Goal: Ask a question: Seek information or help from site administrators or community

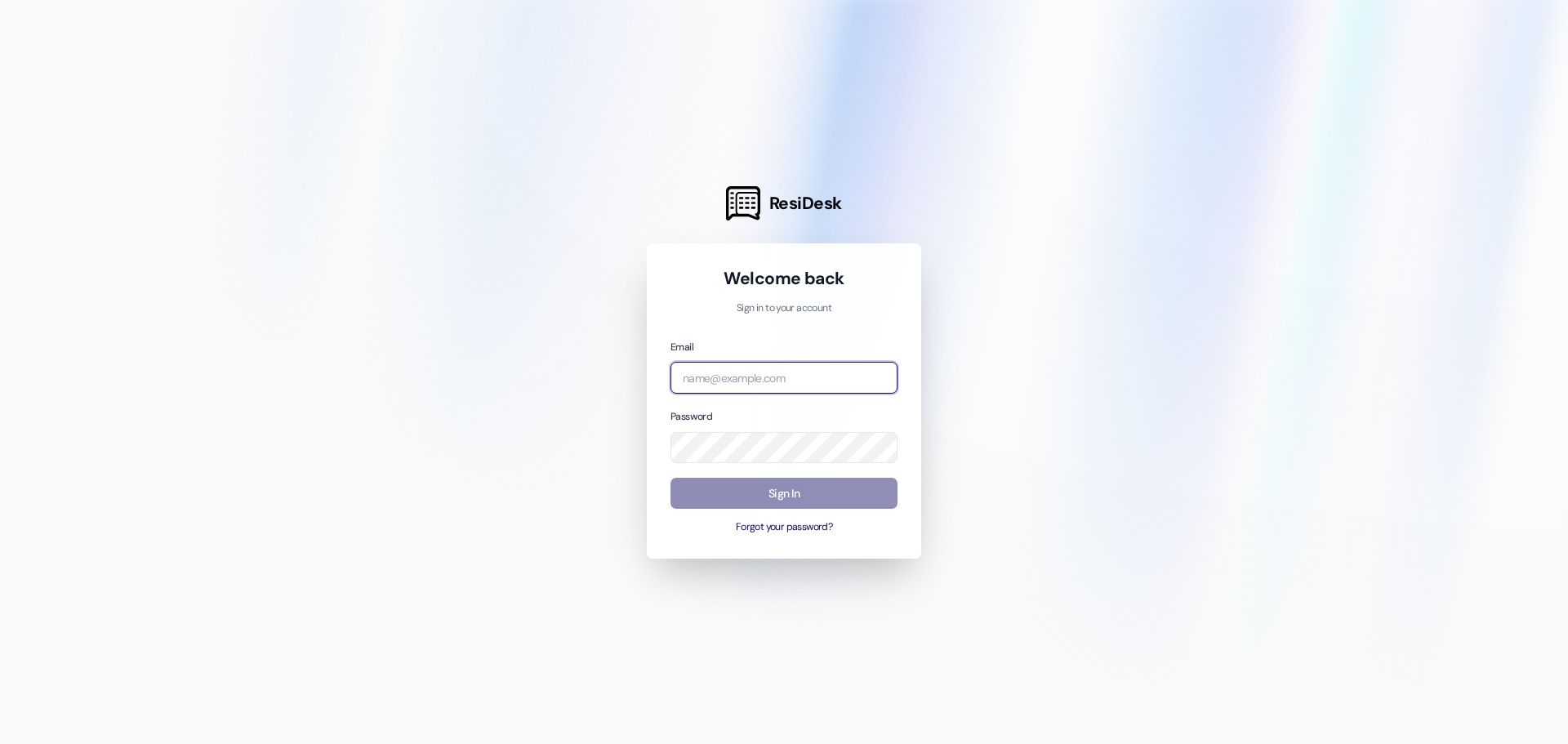
type input "[EMAIL_ADDRESS][DOMAIN_NAME]"
click at [848, 491] on button "Sign In" at bounding box center [784, 494] width 227 height 31
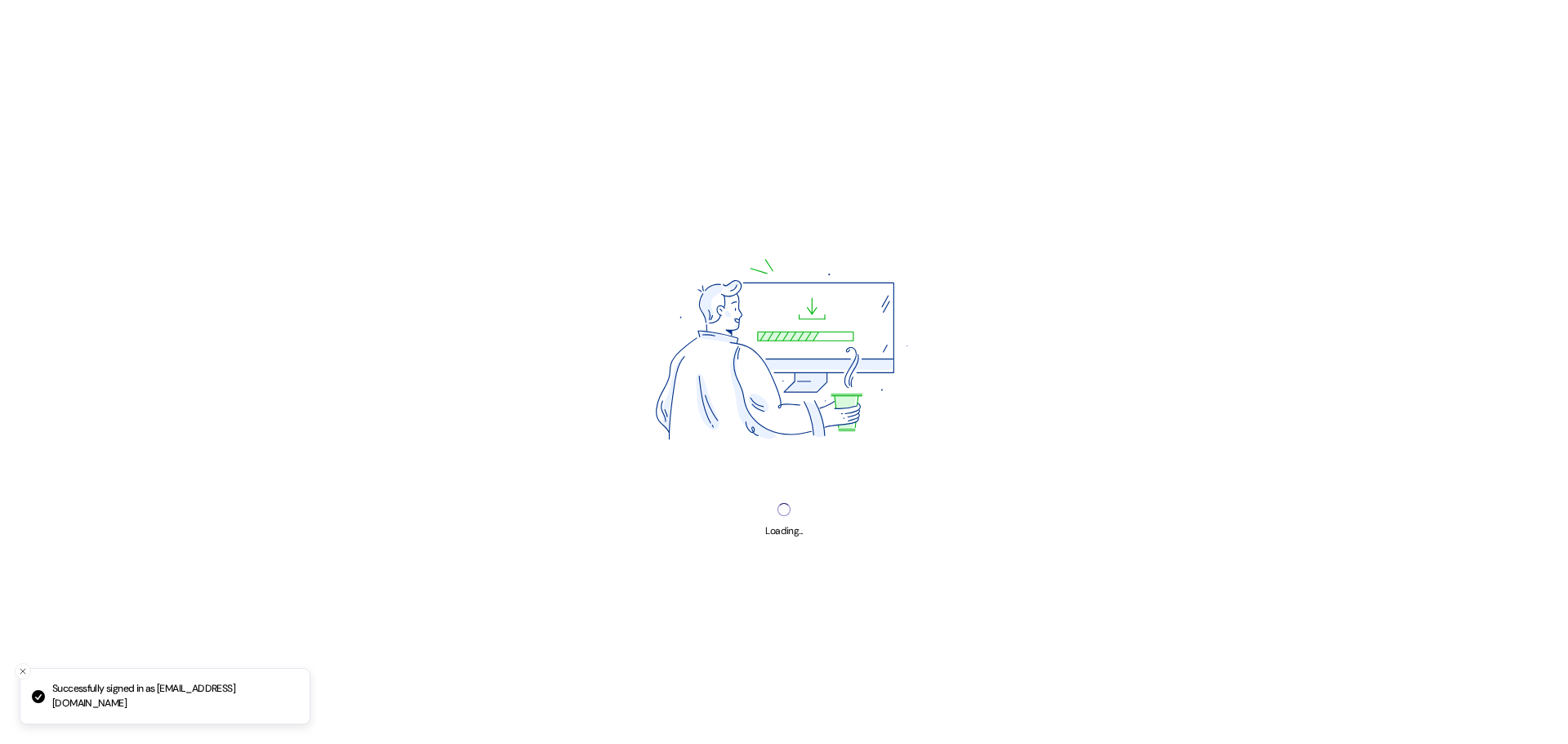
click at [850, 491] on img at bounding box center [784, 354] width 397 height 297
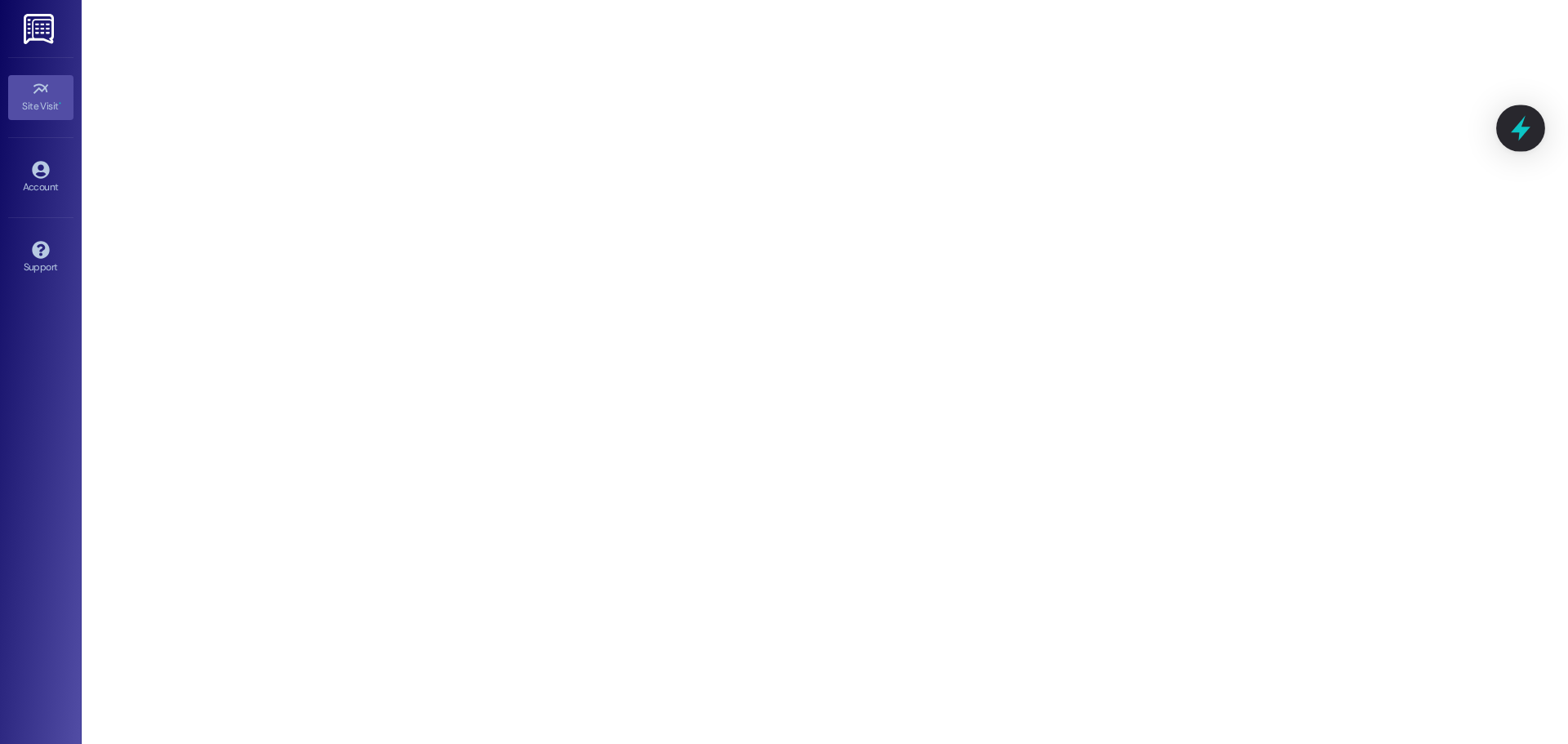
click at [1505, 134] on div at bounding box center [1521, 128] width 49 height 46
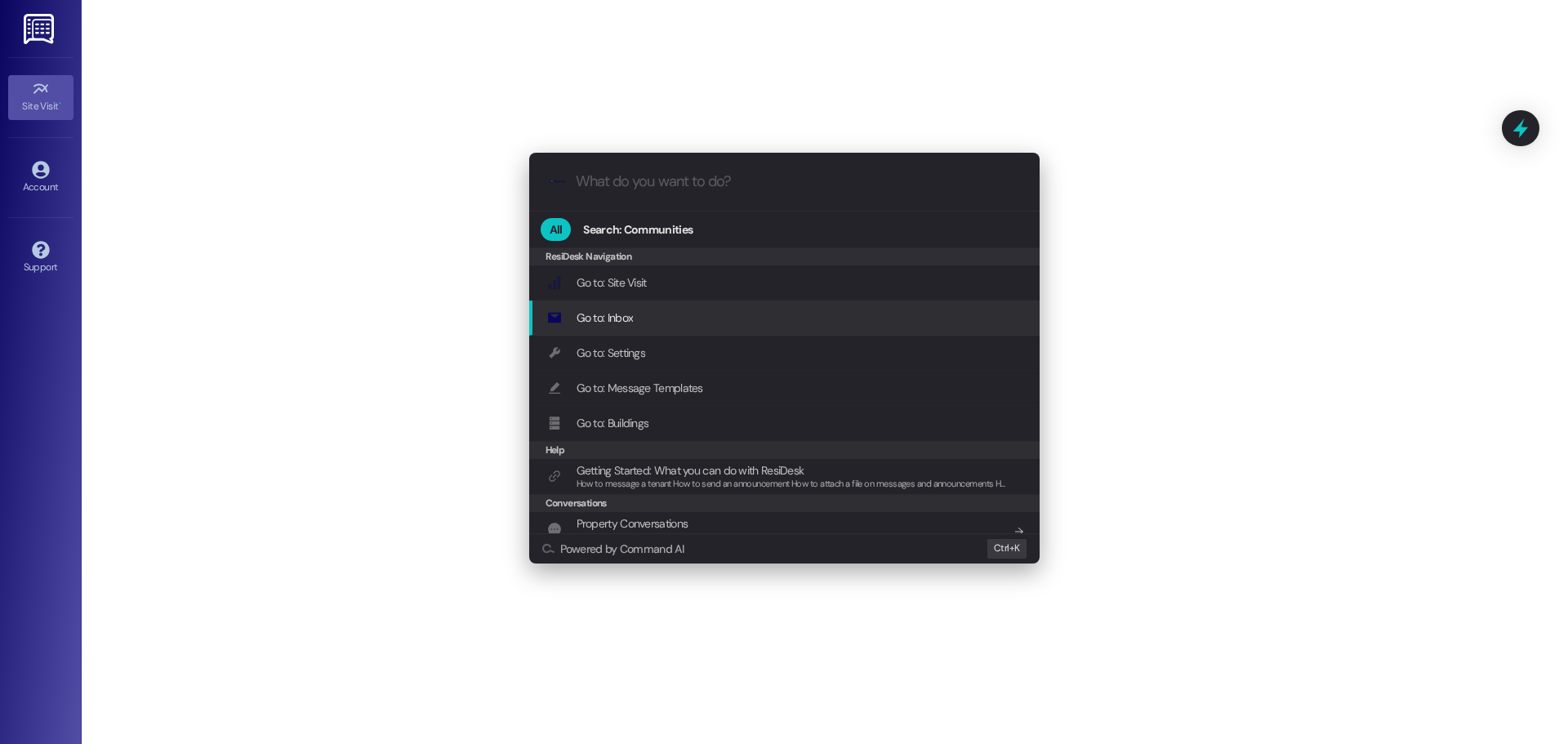
click at [653, 178] on input "What do you want to do?" at bounding box center [797, 182] width 443 height 17
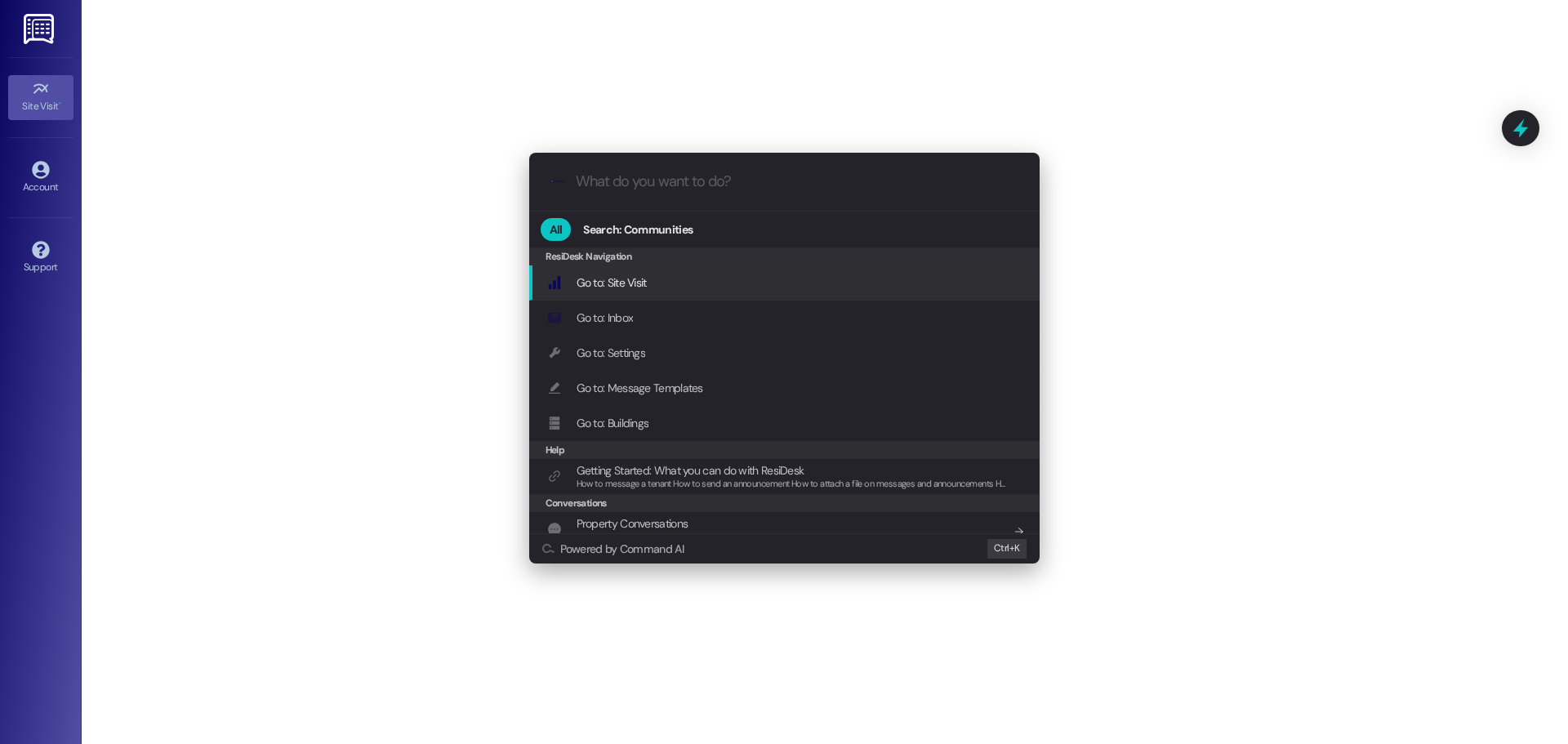
click at [753, 193] on div ".cls-1{fill:#0a055f;}.cls-2{fill:#0cc4c4;} resideskLogoBlueOrange" at bounding box center [785, 182] width 510 height 58
click at [632, 524] on span "Property Conversations" at bounding box center [633, 524] width 112 height 15
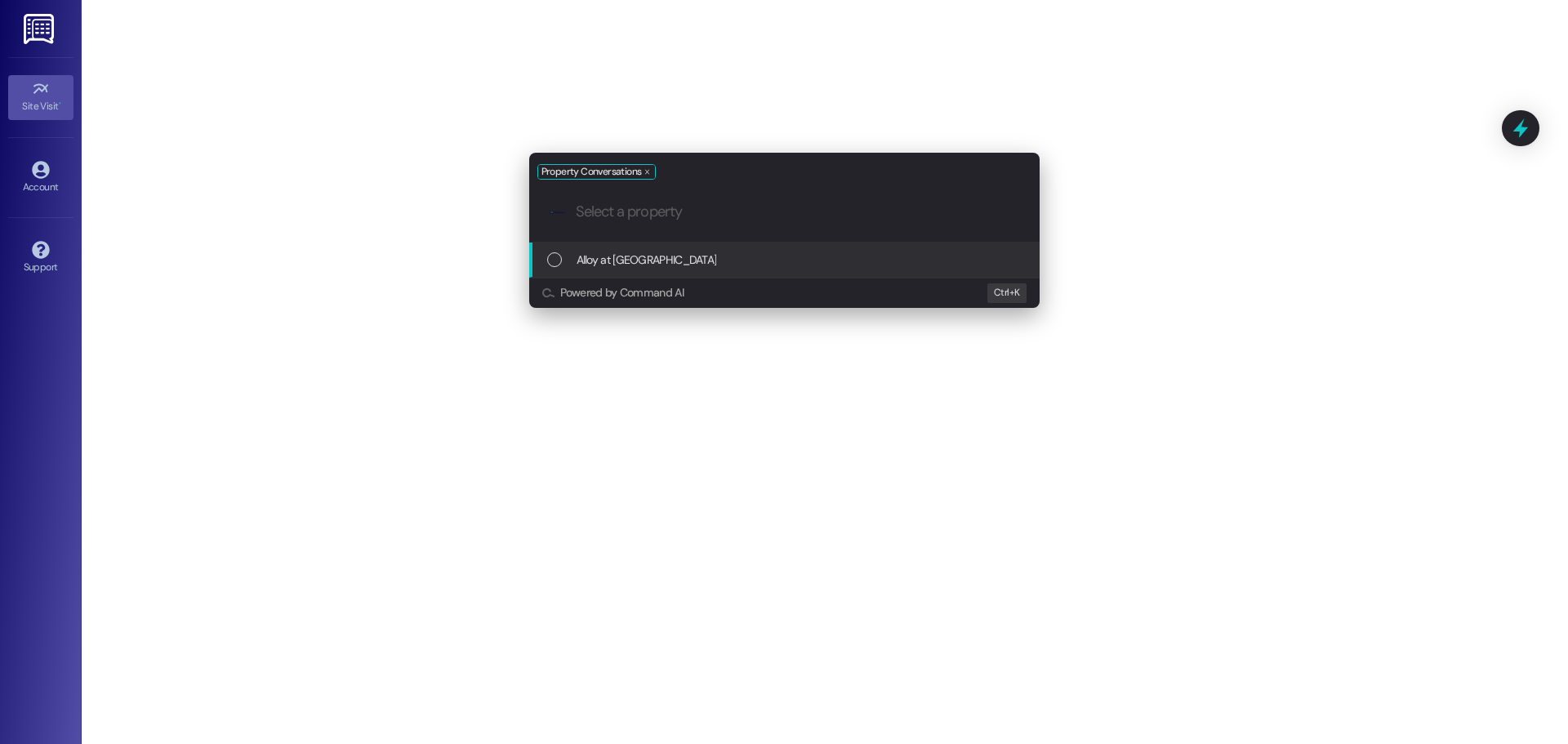
click at [581, 257] on span "Alloy at [GEOGRAPHIC_DATA]" at bounding box center [647, 260] width 141 height 18
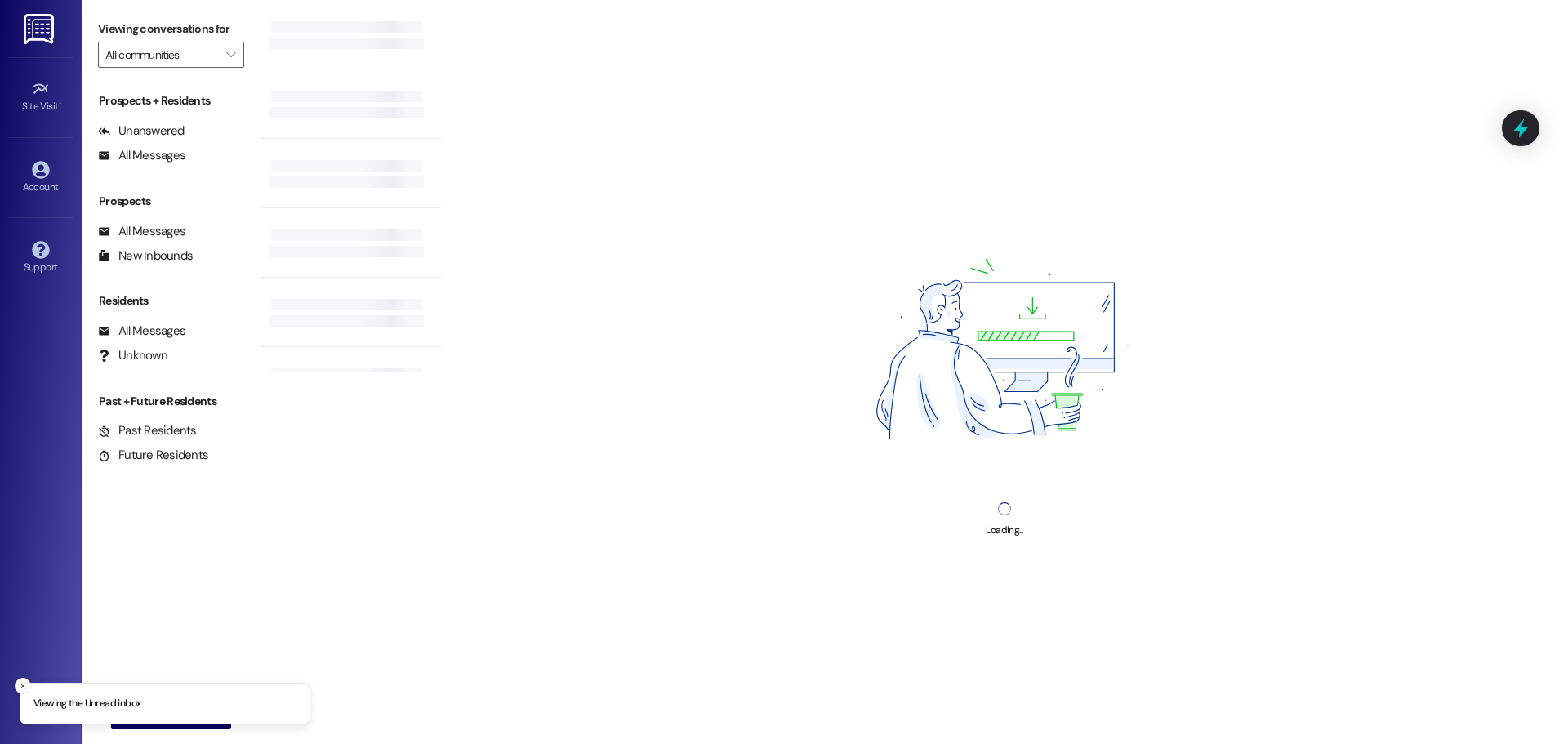
type input "Alloy at [GEOGRAPHIC_DATA]"
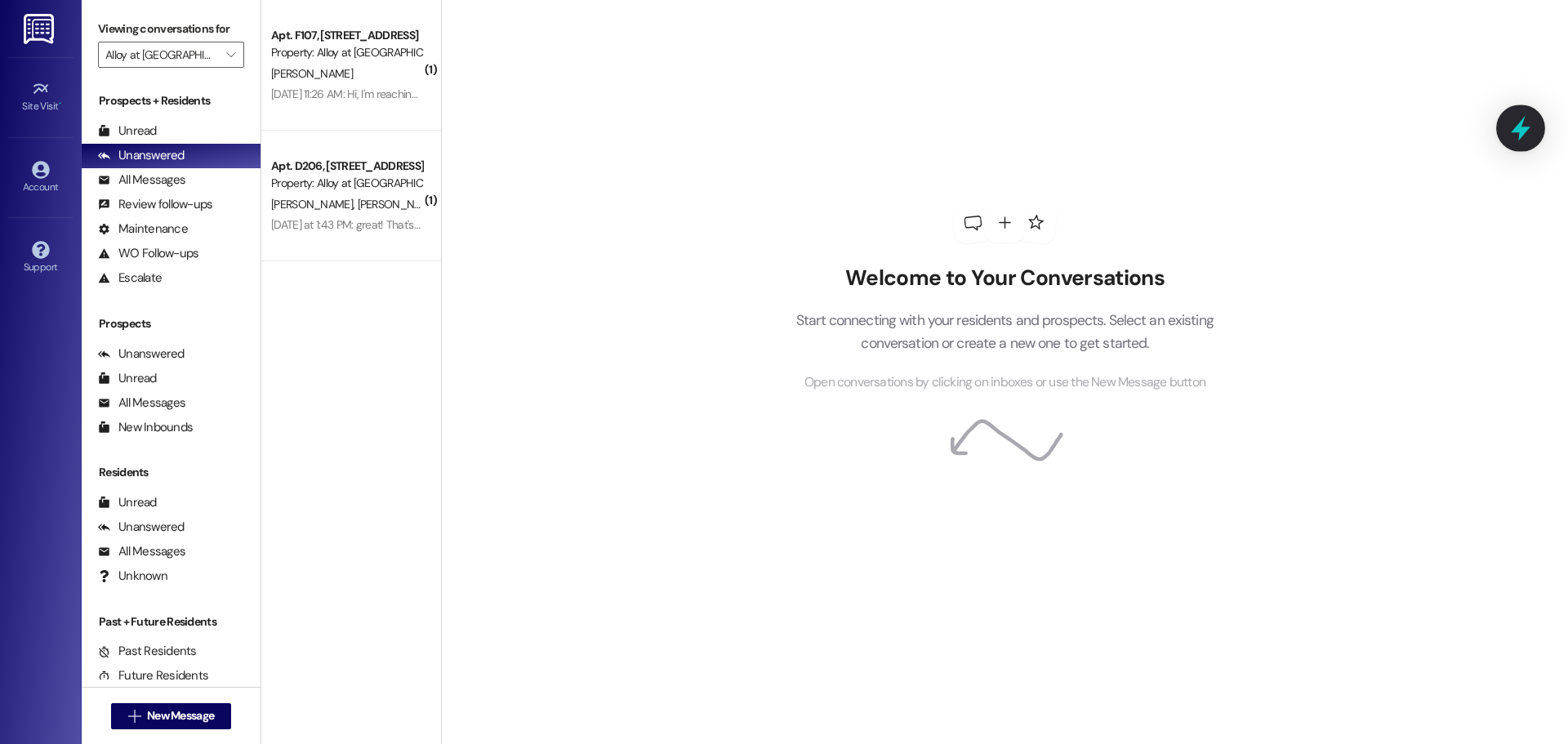
click at [1523, 132] on icon at bounding box center [1521, 129] width 19 height 25
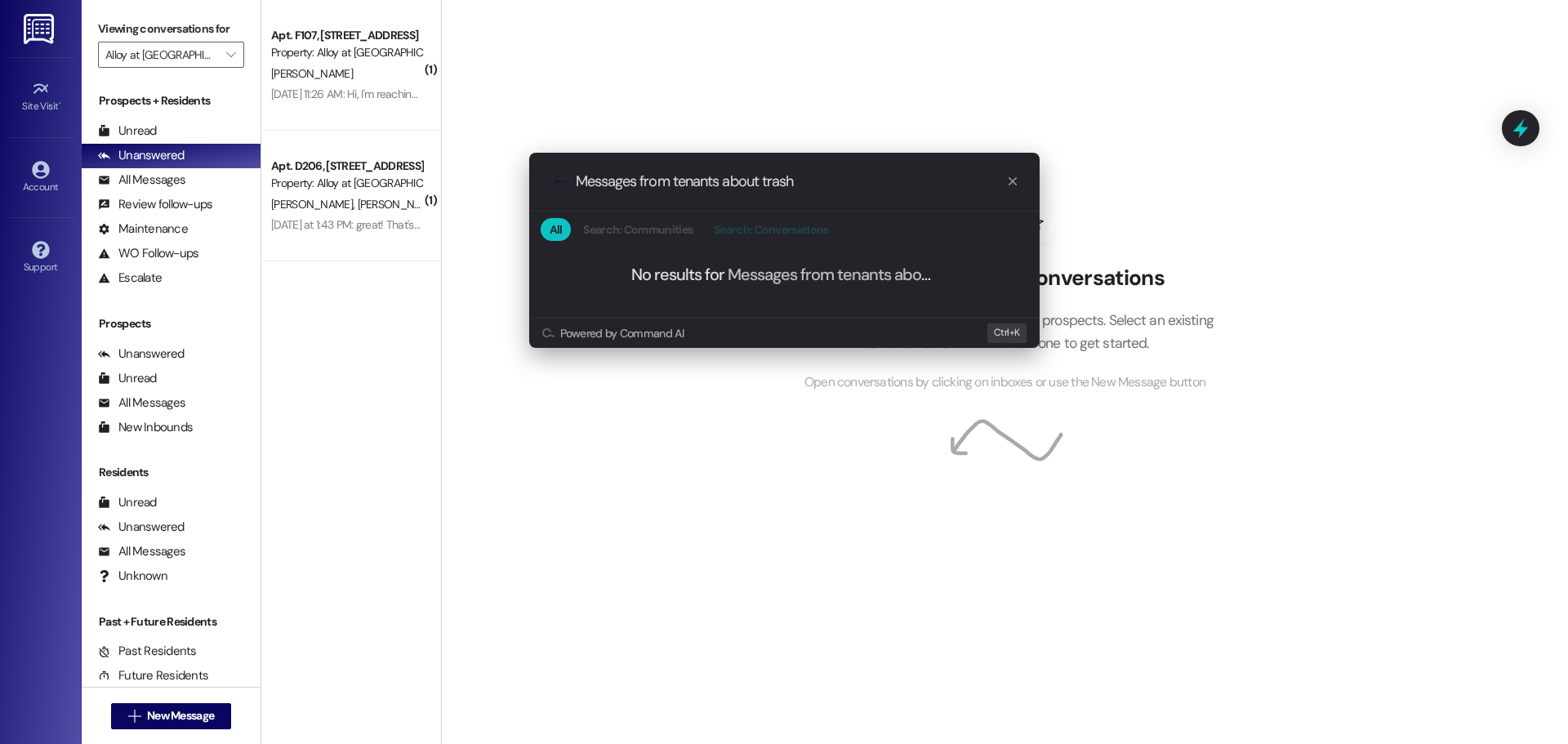
click at [801, 234] on span "Search: Conversations" at bounding box center [771, 229] width 114 height 11
click at [816, 181] on input "Messages from tenants about trash" at bounding box center [791, 182] width 430 height 17
click at [781, 181] on input "Messages from tenants about trash" at bounding box center [791, 182] width 430 height 17
type input "Messages from tenants about dog poop"
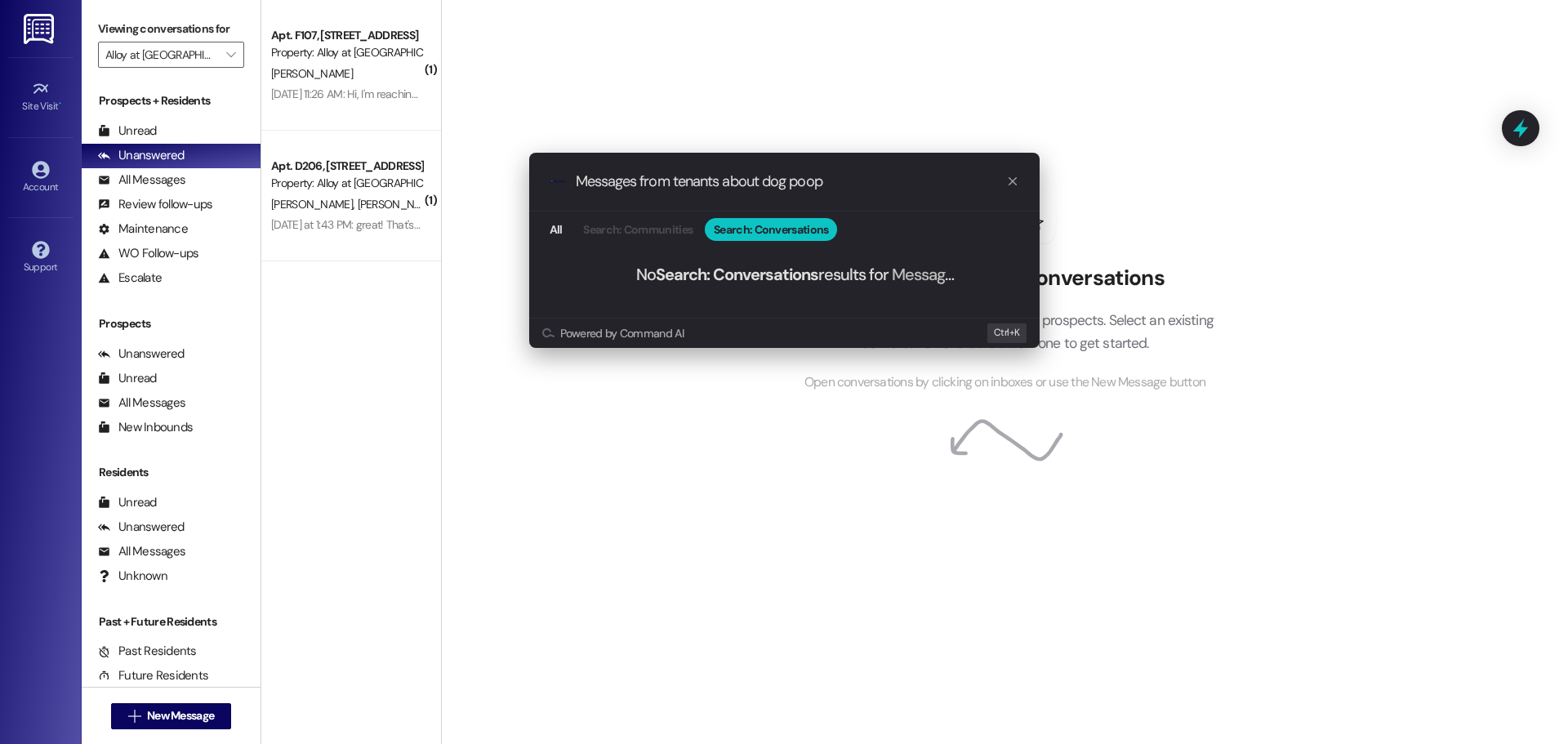
click at [1011, 187] on icon "progress bar" at bounding box center [1012, 181] width 13 height 13
